Goal: Information Seeking & Learning: Check status

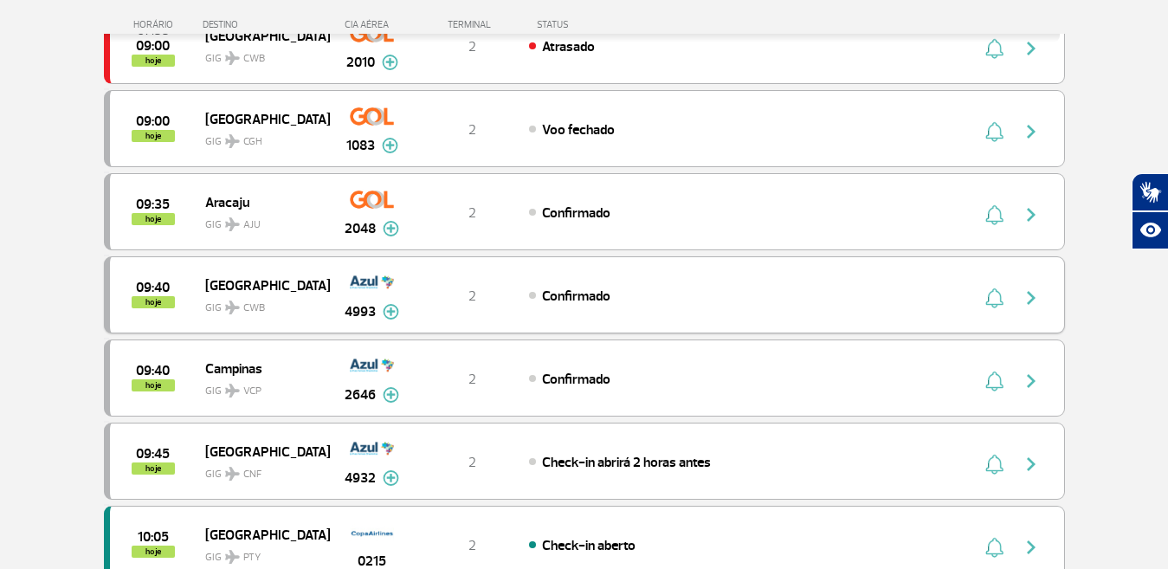
scroll to position [1300, 0]
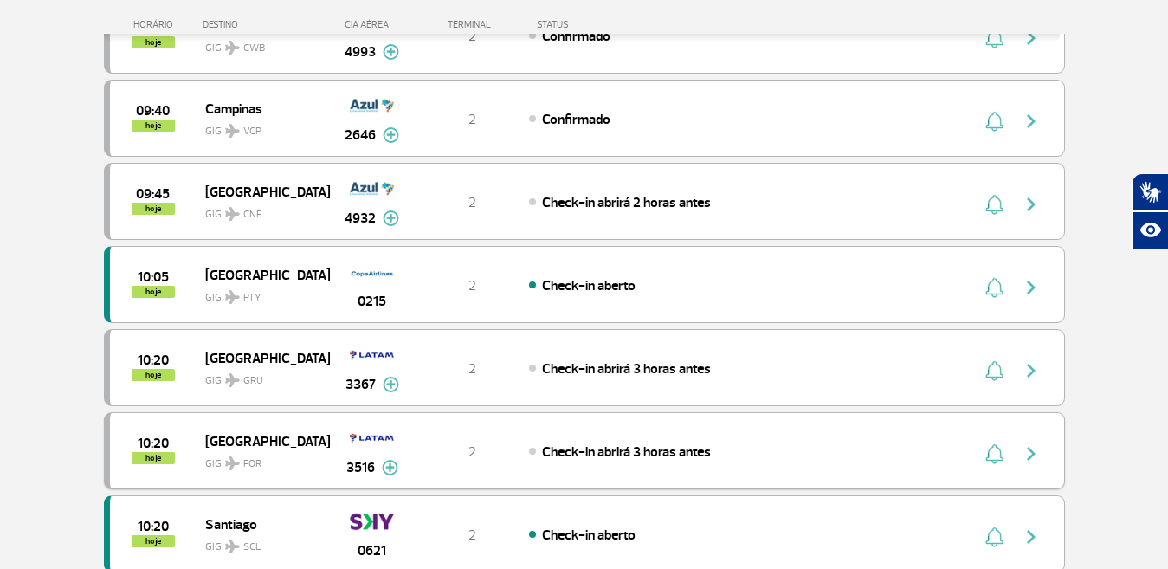
click at [329, 450] on div "3516" at bounding box center [372, 450] width 86 height 55
click at [473, 439] on div "10:20 hoje Fortaleza GIG FOR 3516 2 Check-in abrirá 3 horas antes Parcerias: TA…" at bounding box center [584, 450] width 961 height 77
click at [645, 423] on div "10:20 hoje Fortaleza GIG FOR 3516 2 Check-in abrirá 3 horas antes Parcerias: TA…" at bounding box center [584, 450] width 961 height 77
click at [803, 449] on div "Check-in abrirá 3 horas antes" at bounding box center [720, 451] width 382 height 19
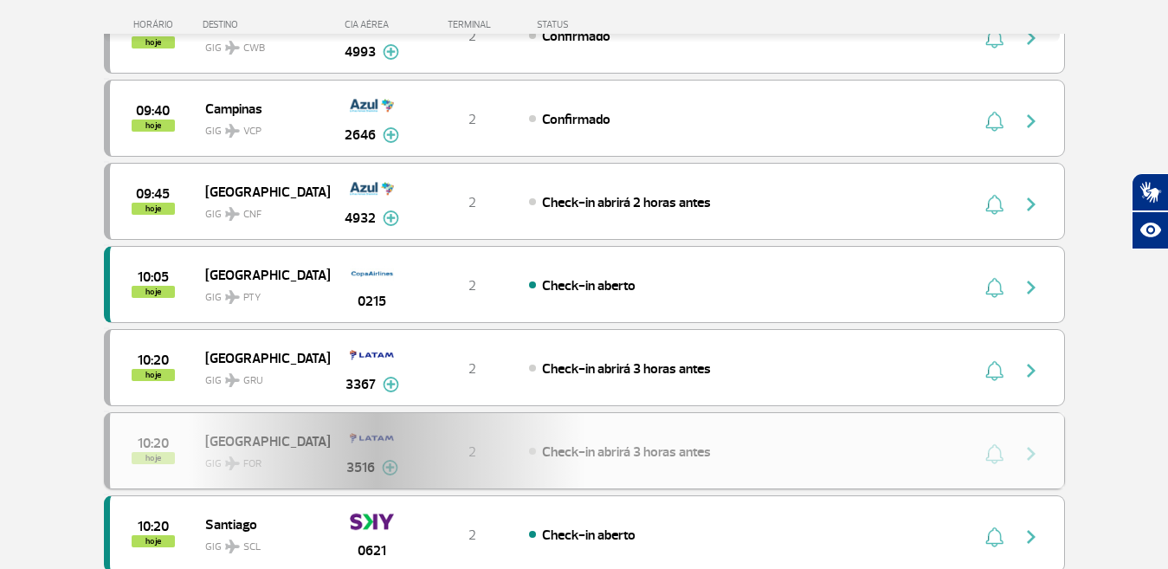
click at [803, 449] on div "10:20 hoje Fortaleza GIG FOR 3516 2 Check-in abrirá 3 horas antes Parcerias: TA…" at bounding box center [584, 450] width 961 height 77
